Goal: Find specific page/section: Find specific page/section

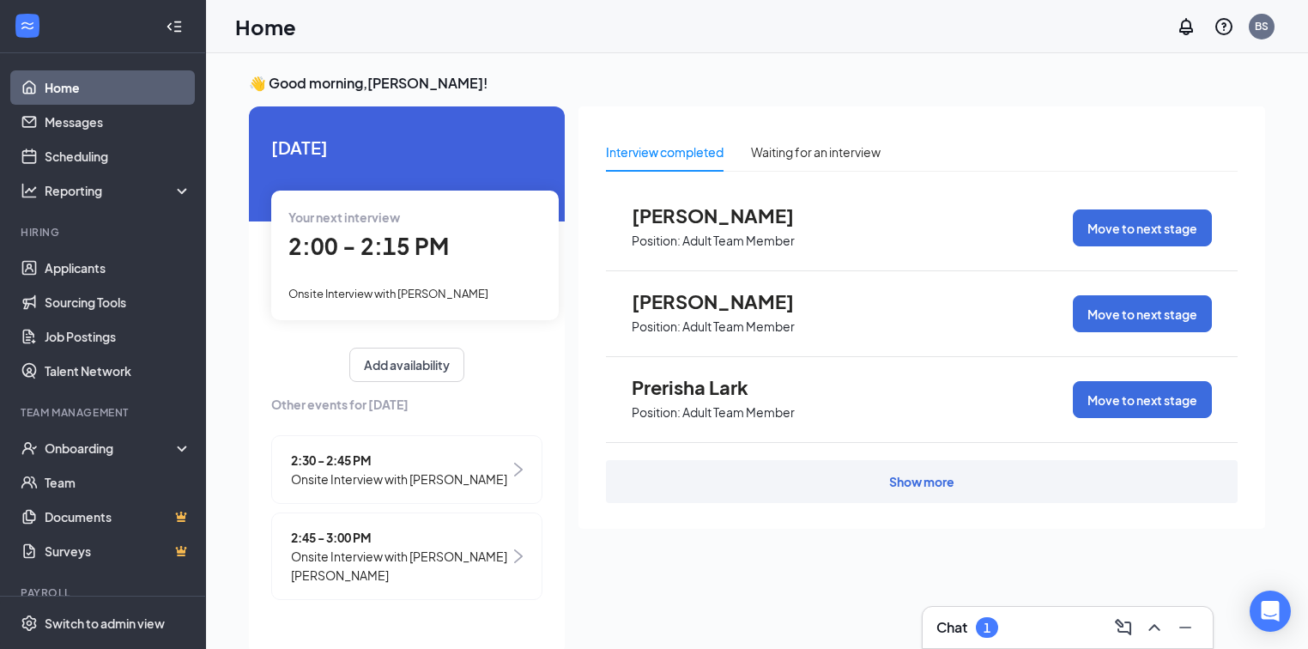
click at [1044, 621] on div "Chat 1" at bounding box center [1067, 627] width 263 height 27
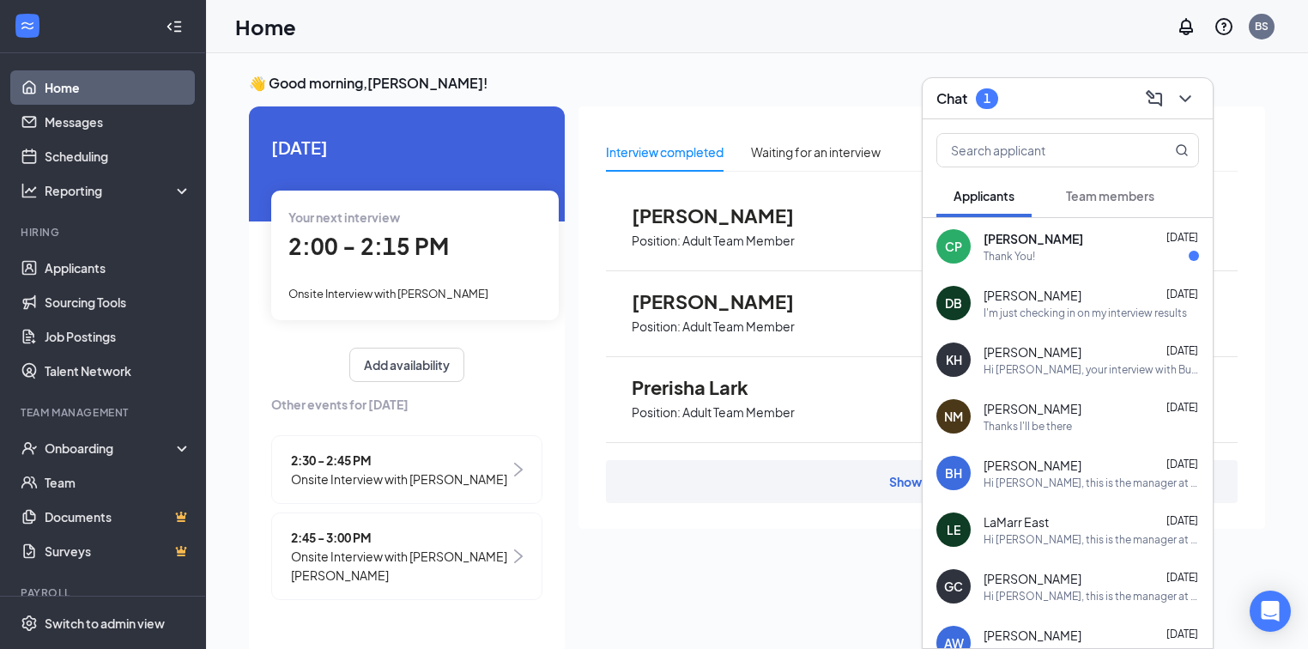
click at [1039, 240] on span "[PERSON_NAME]" at bounding box center [1034, 238] width 100 height 17
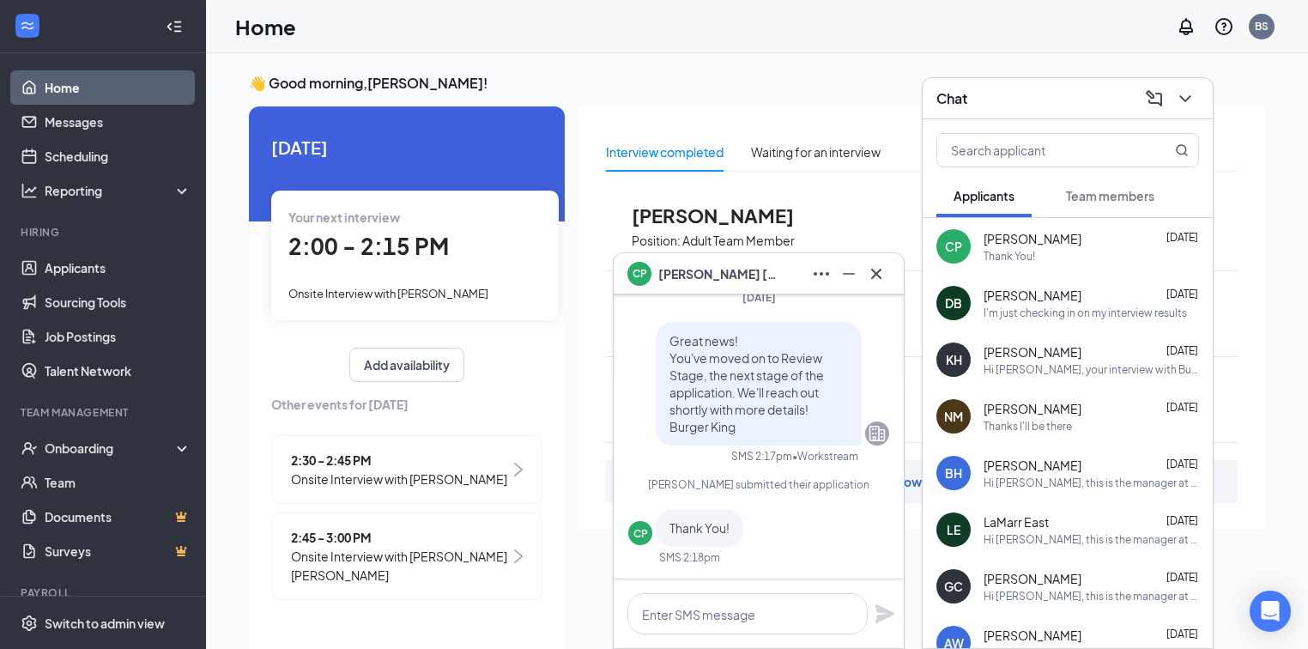
scroll to position [36, 0]
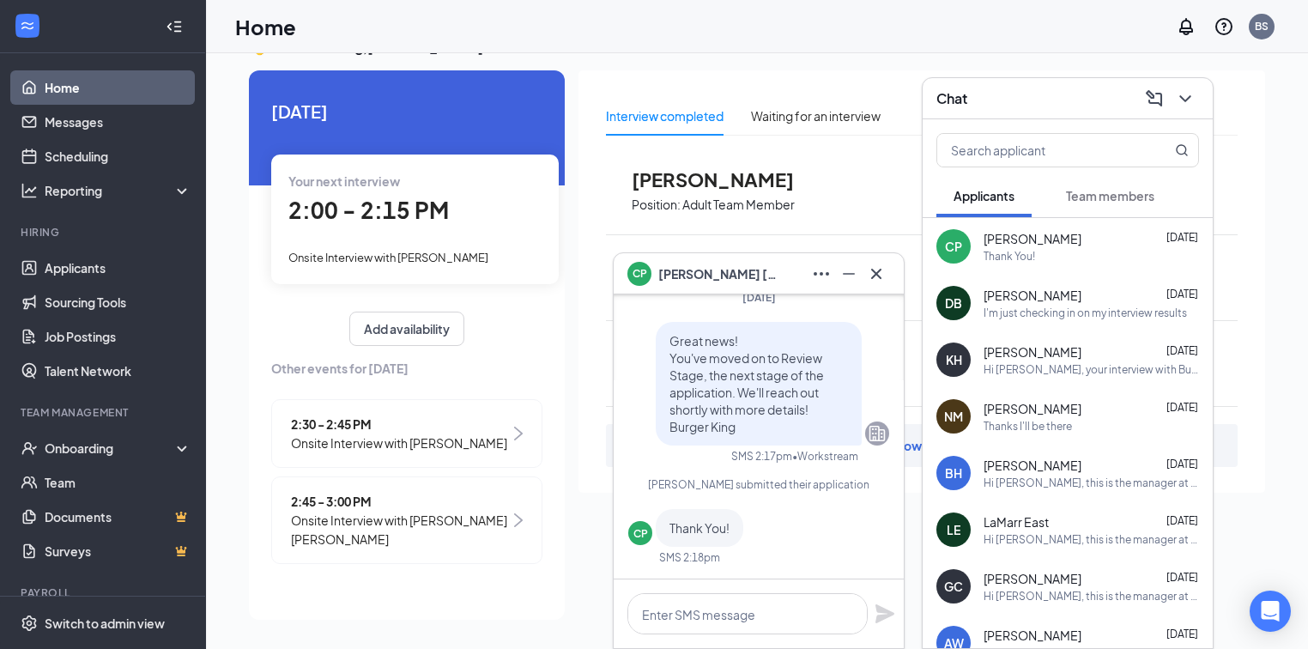
click at [733, 272] on div "CP [PERSON_NAME]" at bounding box center [758, 273] width 263 height 27
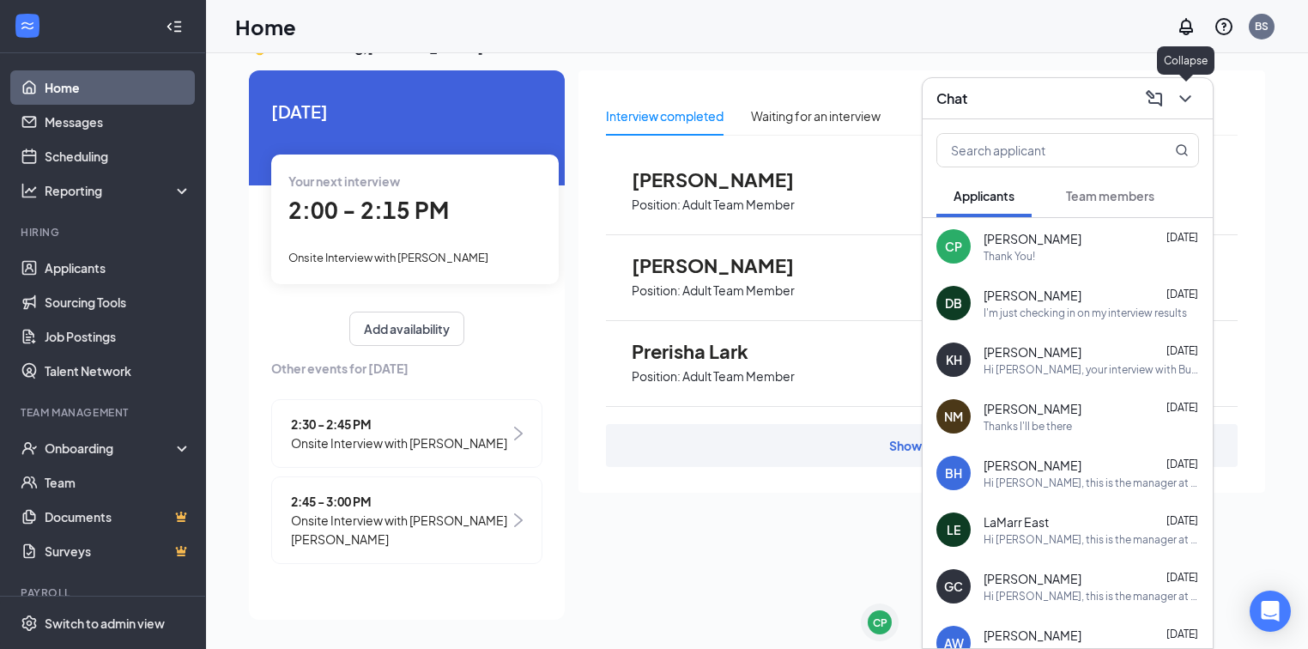
click at [1188, 100] on icon "ChevronDown" at bounding box center [1185, 98] width 21 height 21
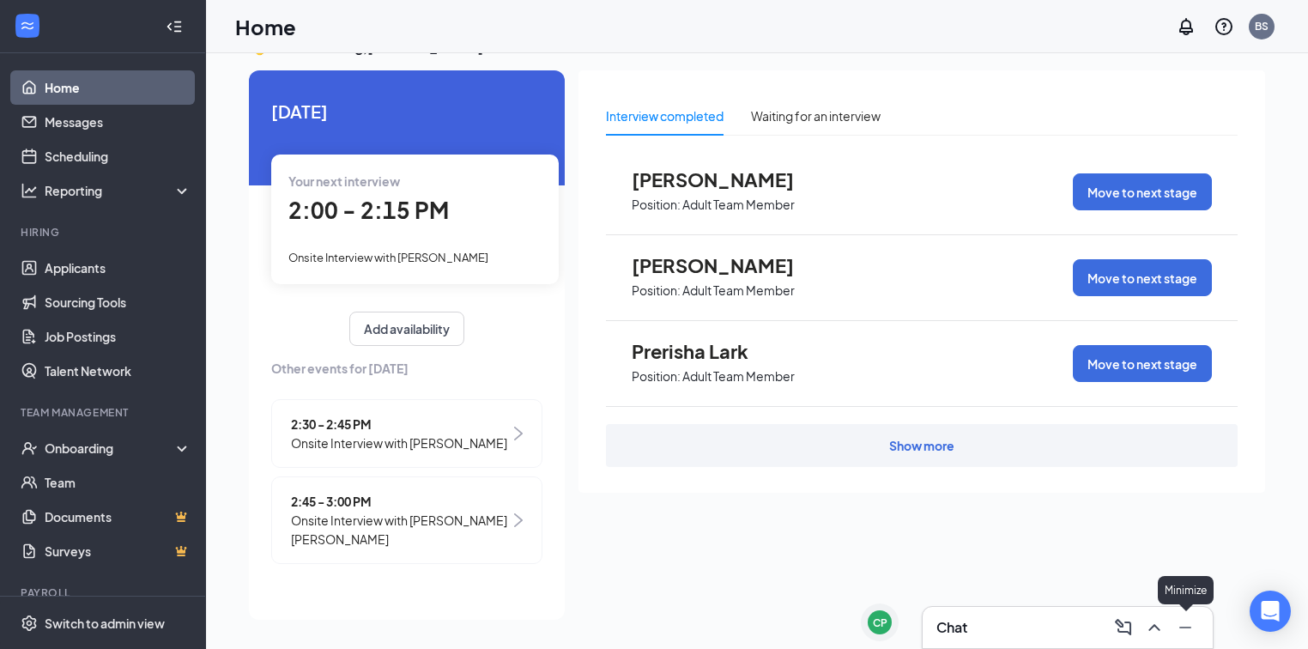
click at [1191, 627] on icon "Minimize" at bounding box center [1185, 627] width 21 height 21
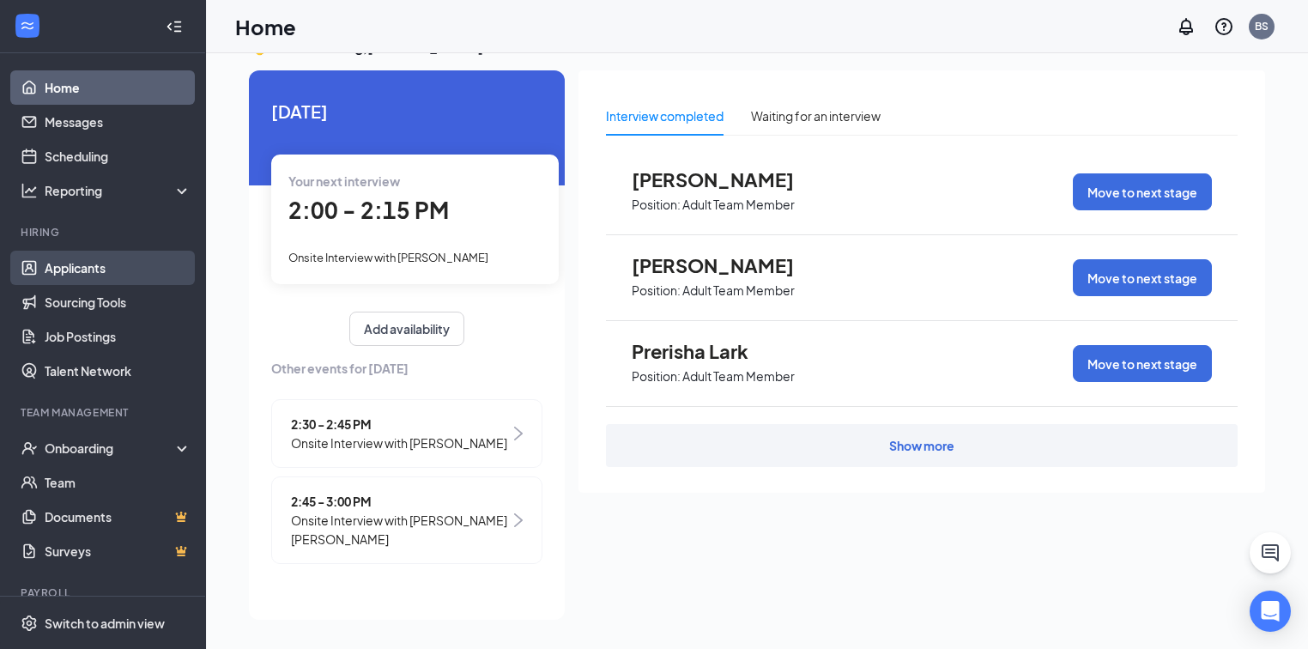
click at [73, 261] on link "Applicants" at bounding box center [118, 268] width 147 height 34
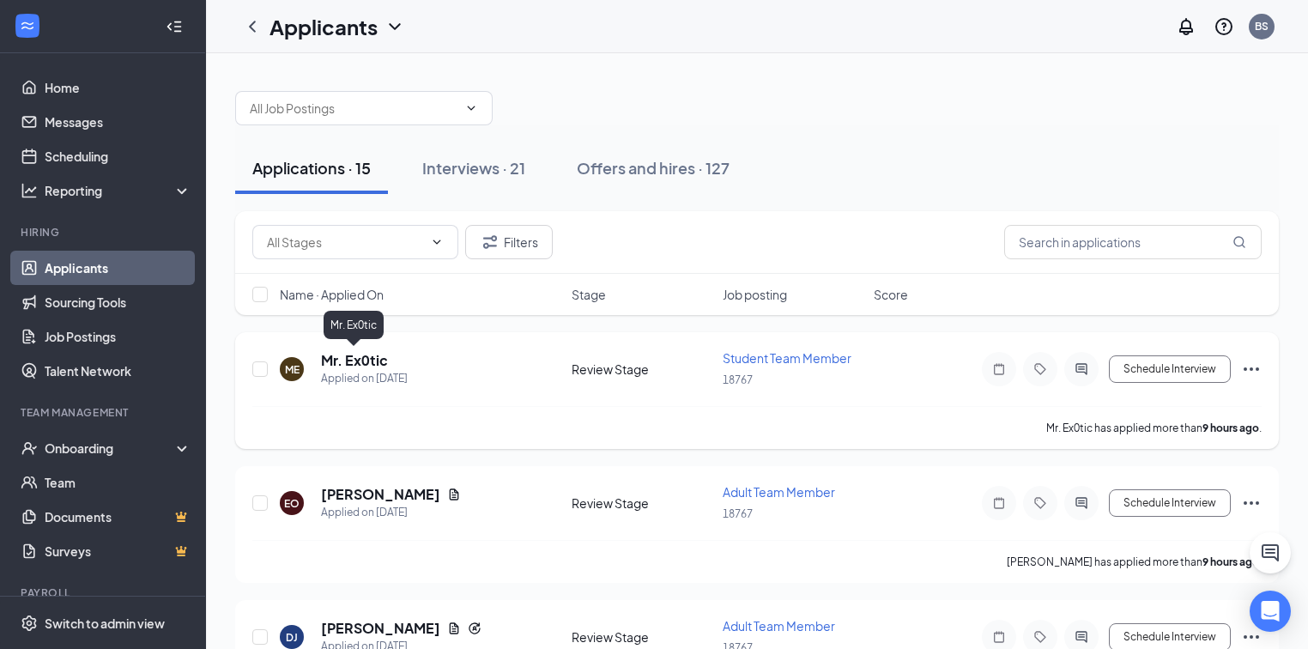
click at [350, 360] on h5 "Mr. Ex0tic" at bounding box center [354, 360] width 67 height 19
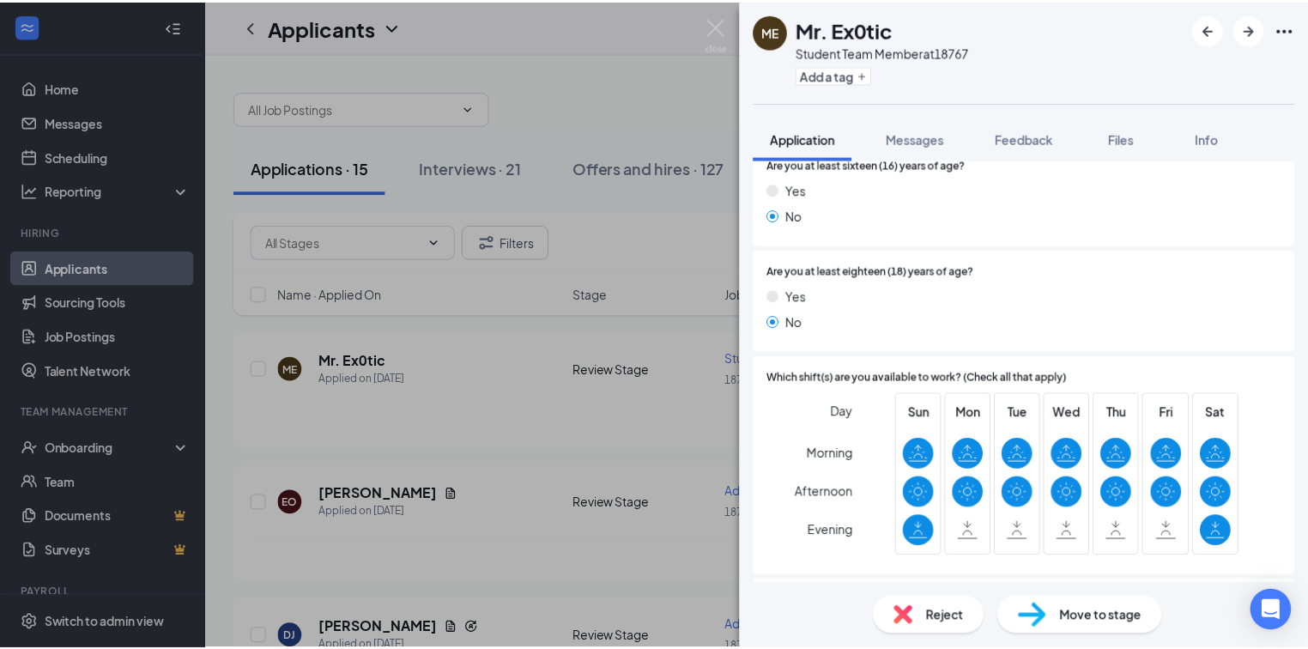
scroll to position [755, 0]
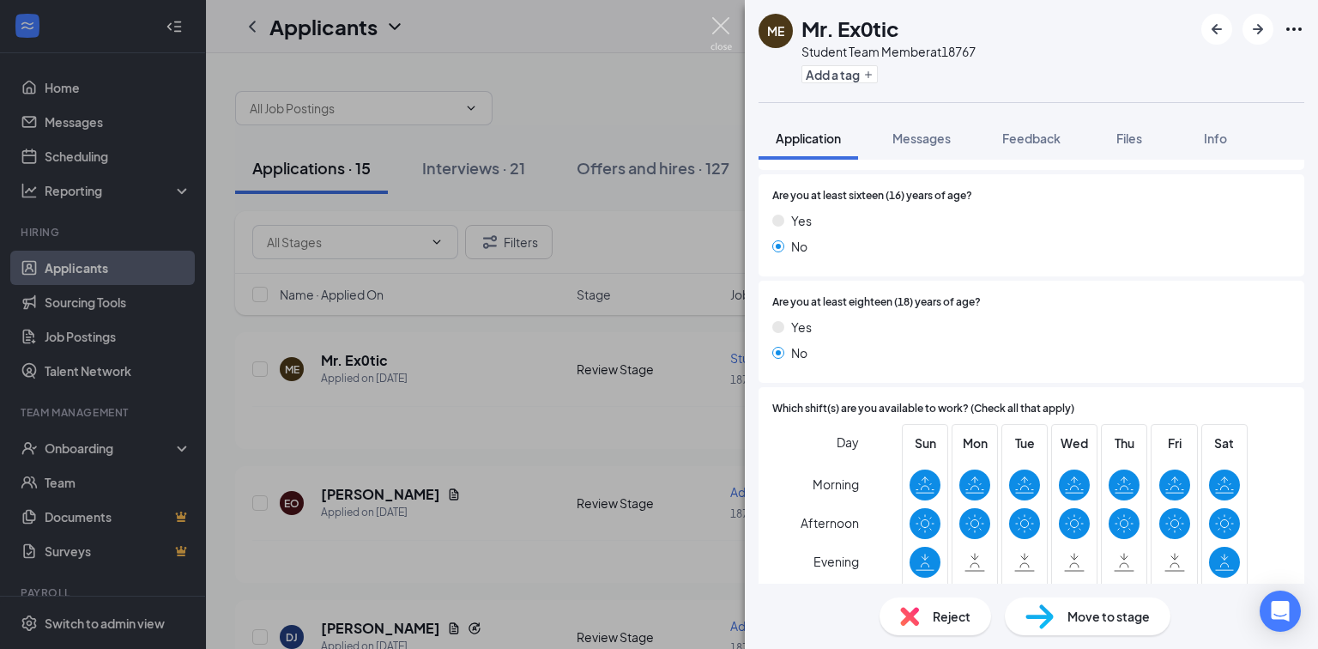
click at [721, 27] on img at bounding box center [721, 33] width 21 height 33
